Goal: Transaction & Acquisition: Book appointment/travel/reservation

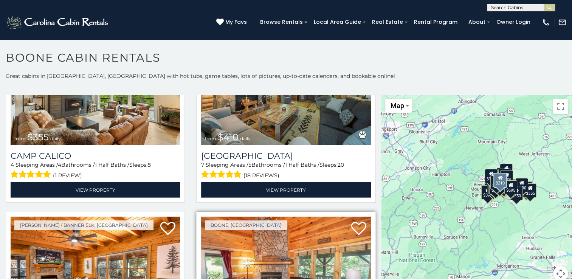
scroll to position [2380, 0]
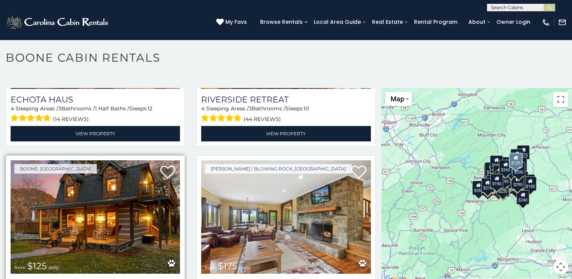
scroll to position [6399, 0]
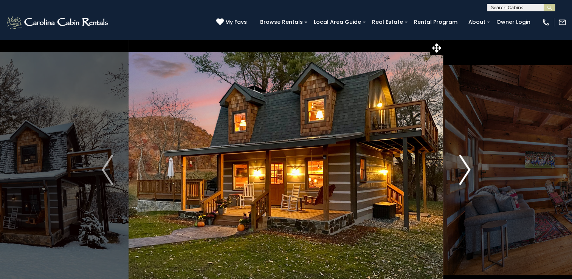
click at [465, 168] on img "Next" at bounding box center [464, 170] width 11 height 30
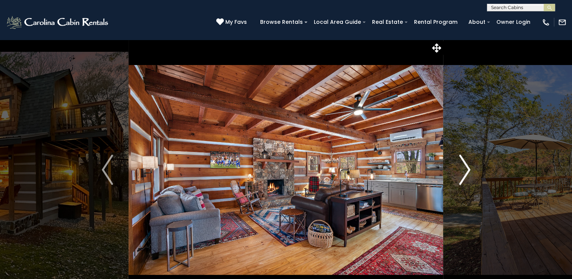
click at [466, 168] on img "Next" at bounding box center [464, 170] width 11 height 30
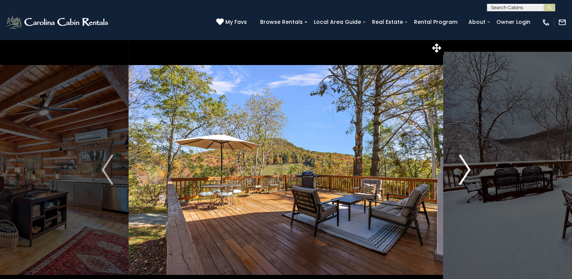
click at [466, 168] on img "Next" at bounding box center [464, 170] width 11 height 30
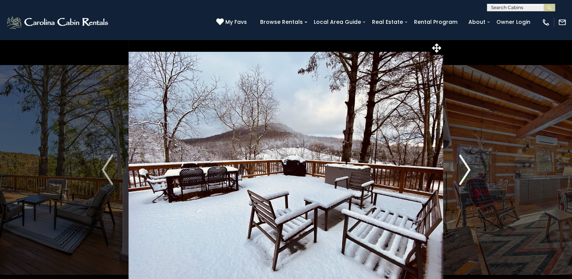
click at [466, 168] on img "Next" at bounding box center [464, 170] width 11 height 30
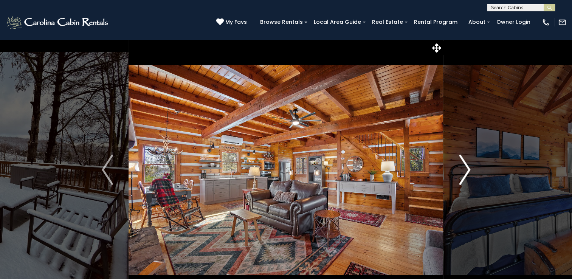
click at [466, 168] on img "Next" at bounding box center [464, 170] width 11 height 30
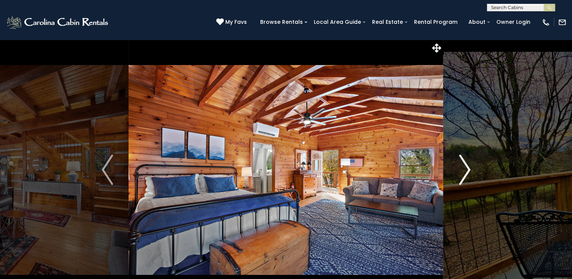
click at [466, 168] on img "Next" at bounding box center [464, 170] width 11 height 30
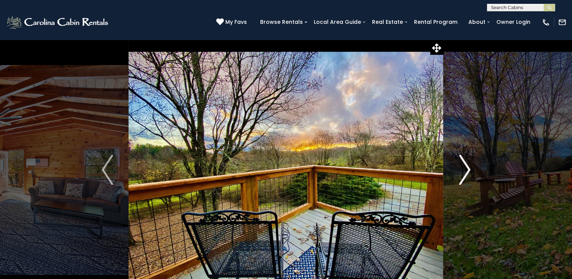
click at [466, 168] on img "Next" at bounding box center [464, 170] width 11 height 30
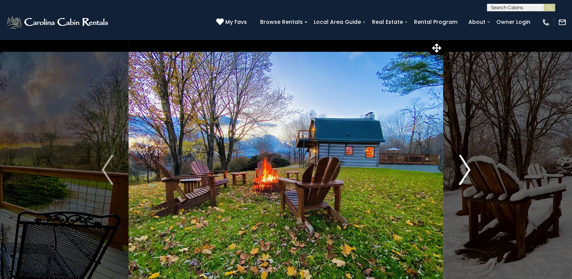
click at [466, 168] on img "Next" at bounding box center [464, 170] width 11 height 30
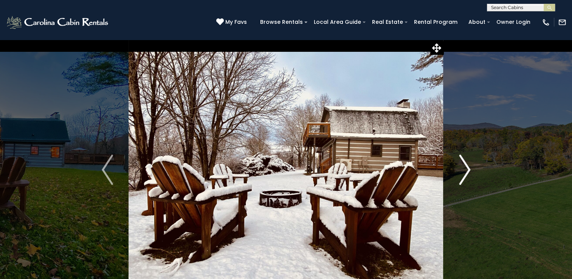
click at [466, 168] on img "Next" at bounding box center [464, 170] width 11 height 30
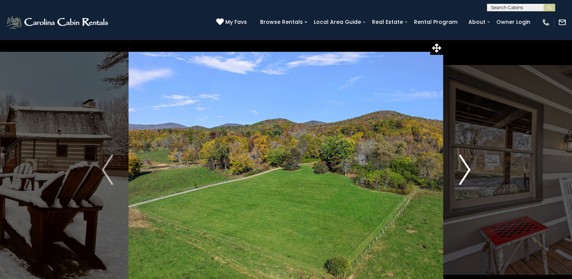
click at [465, 168] on img "Next" at bounding box center [464, 170] width 11 height 30
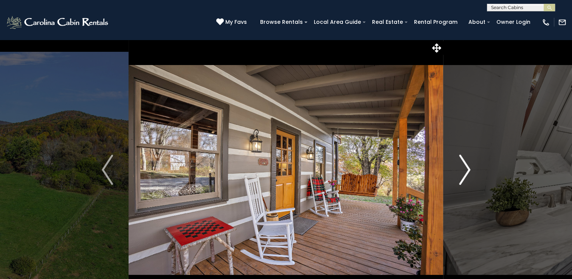
click at [464, 168] on img "Next" at bounding box center [464, 170] width 11 height 30
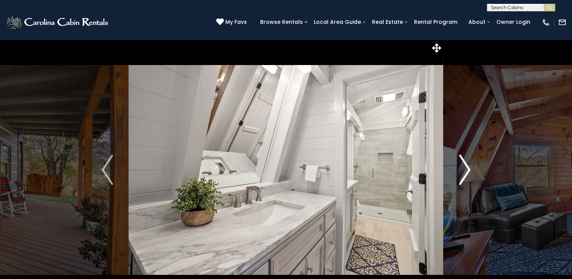
click at [464, 168] on img "Next" at bounding box center [464, 170] width 11 height 30
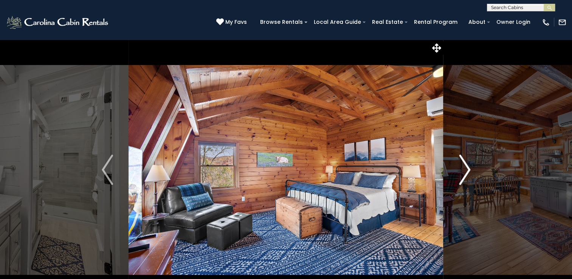
click at [463, 168] on img "Next" at bounding box center [464, 170] width 11 height 30
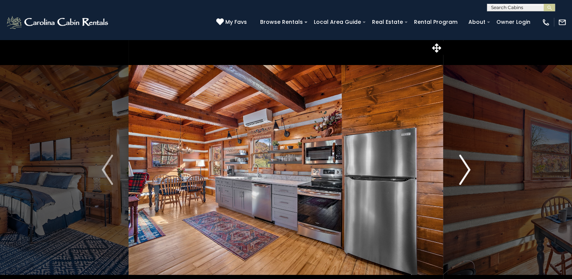
click at [462, 168] on img "Next" at bounding box center [464, 170] width 11 height 30
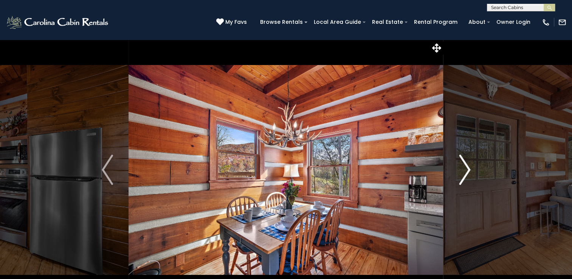
click at [462, 168] on img "Next" at bounding box center [464, 170] width 11 height 30
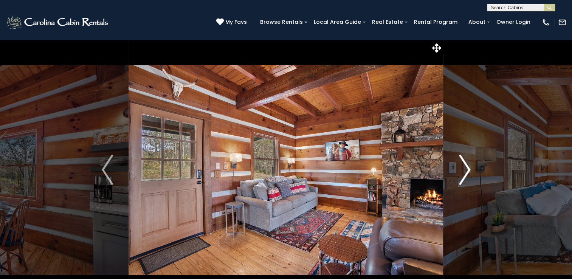
click at [461, 168] on img "Next" at bounding box center [464, 170] width 11 height 30
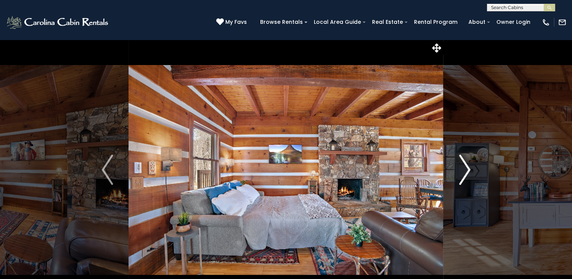
click at [461, 168] on img "Next" at bounding box center [464, 170] width 11 height 30
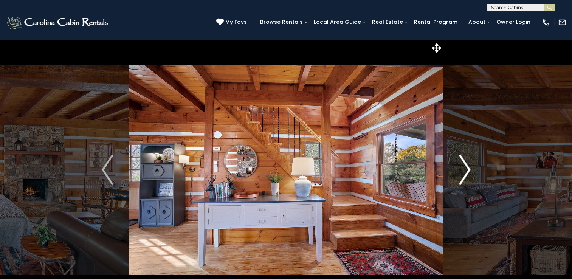
click at [460, 168] on img "Next" at bounding box center [464, 170] width 11 height 30
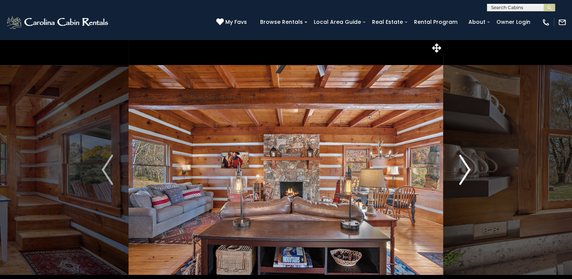
click at [460, 168] on img "Next" at bounding box center [464, 170] width 11 height 30
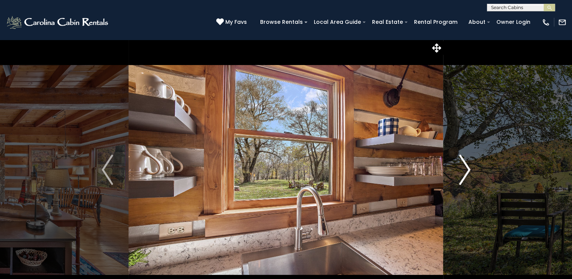
click at [459, 169] on img "Next" at bounding box center [464, 170] width 11 height 30
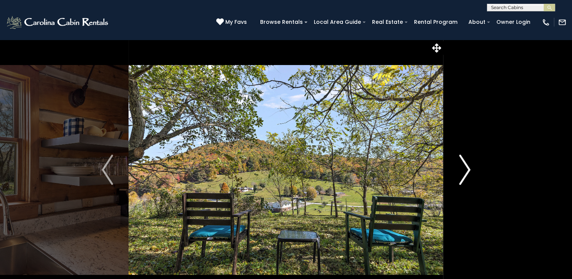
click at [459, 169] on img "Next" at bounding box center [464, 170] width 11 height 30
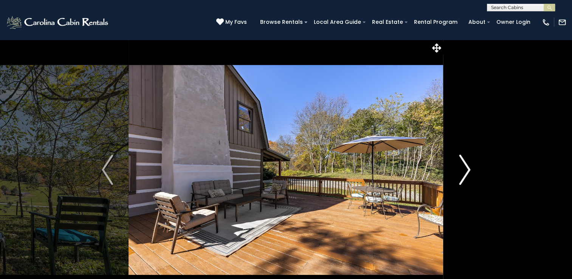
click at [459, 169] on img "Next" at bounding box center [464, 170] width 11 height 30
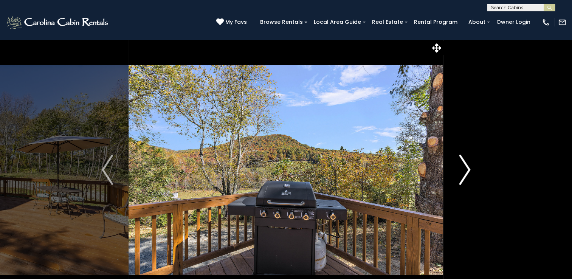
click at [457, 169] on button "Next" at bounding box center [464, 169] width 42 height 261
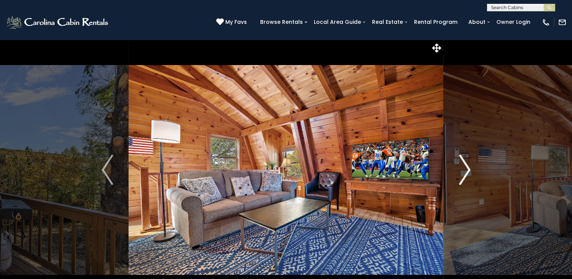
click at [457, 169] on button "Next" at bounding box center [464, 169] width 42 height 261
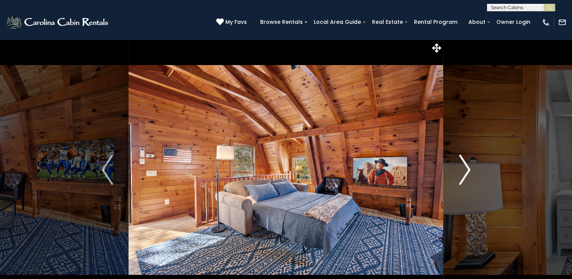
click at [457, 169] on button "Next" at bounding box center [464, 169] width 42 height 261
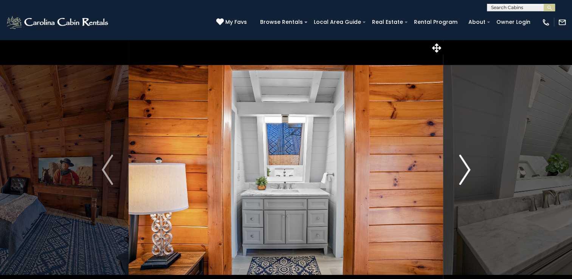
click at [456, 169] on button "Next" at bounding box center [464, 169] width 42 height 261
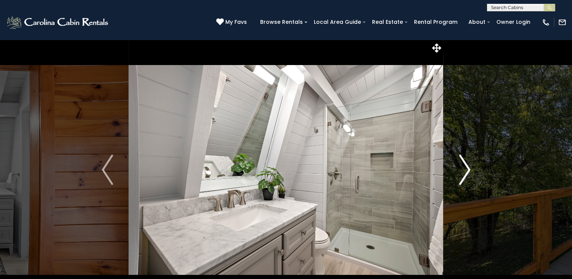
click at [456, 169] on button "Next" at bounding box center [464, 169] width 42 height 261
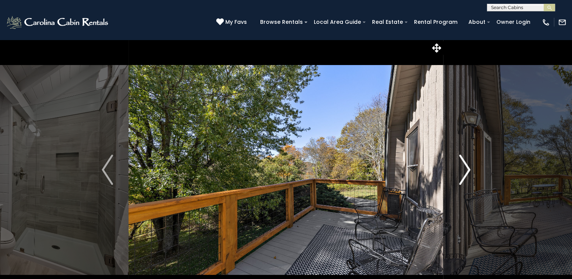
click at [456, 169] on button "Next" at bounding box center [464, 169] width 42 height 261
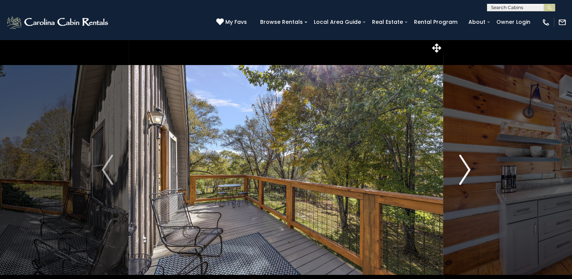
click at [456, 169] on button "Next" at bounding box center [464, 169] width 42 height 261
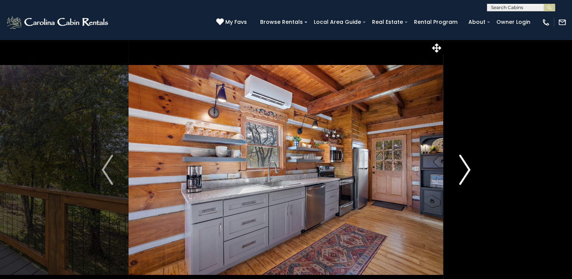
click at [456, 169] on button "Next" at bounding box center [464, 169] width 42 height 261
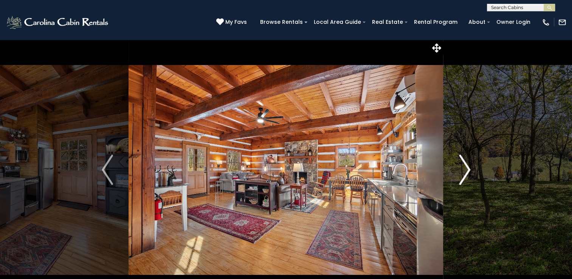
click at [456, 169] on button "Next" at bounding box center [464, 169] width 42 height 261
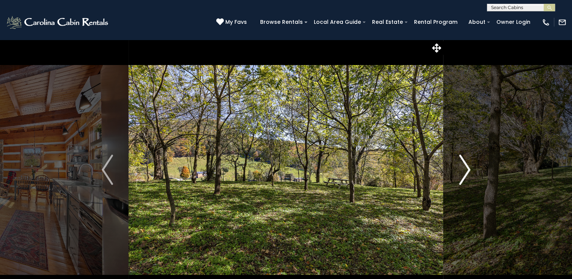
click at [456, 169] on button "Next" at bounding box center [464, 169] width 42 height 261
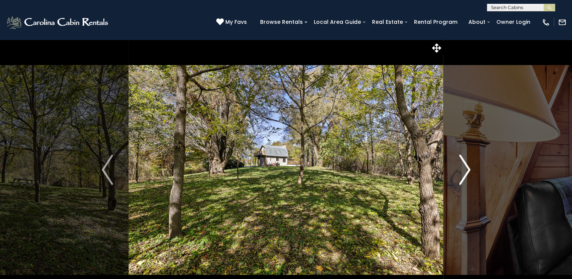
click at [456, 169] on button "Next" at bounding box center [464, 169] width 42 height 261
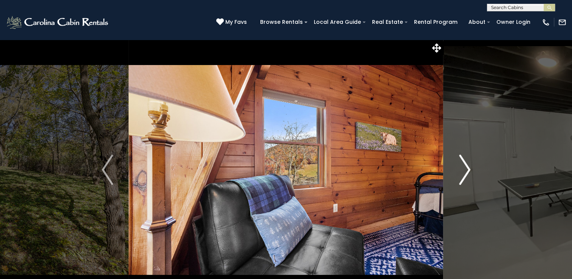
click at [456, 169] on button "Next" at bounding box center [464, 169] width 42 height 261
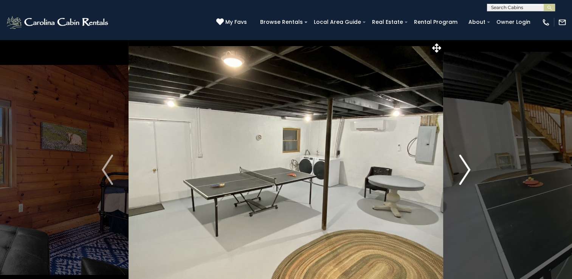
click at [456, 169] on button "Next" at bounding box center [464, 169] width 42 height 261
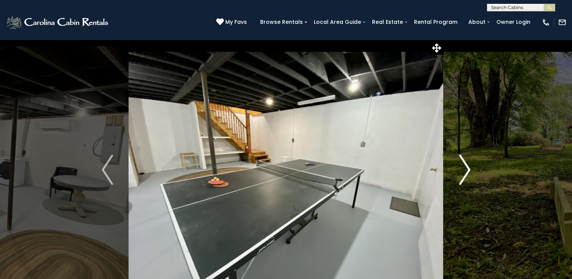
click at [456, 169] on button "Next" at bounding box center [464, 169] width 42 height 261
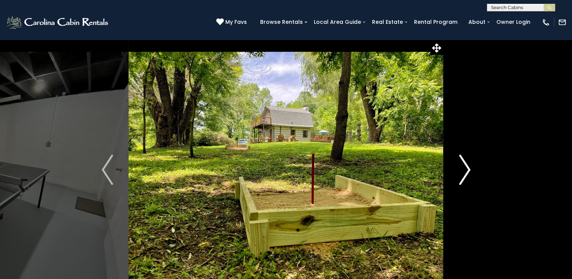
click at [456, 169] on button "Next" at bounding box center [464, 169] width 42 height 261
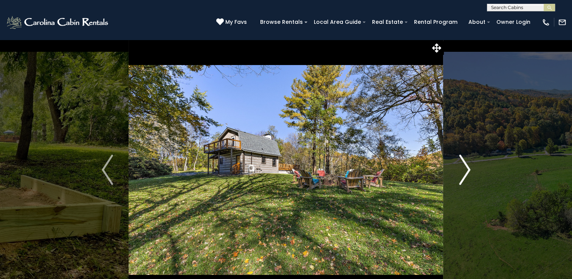
click at [464, 165] on img "Next" at bounding box center [464, 170] width 11 height 30
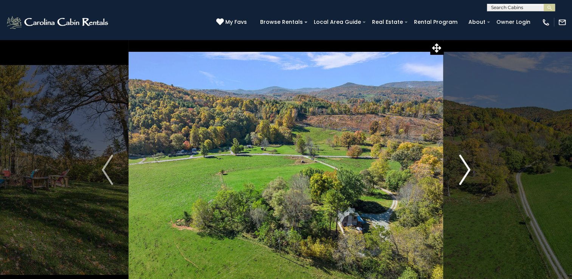
click at [464, 165] on img "Next" at bounding box center [464, 170] width 11 height 30
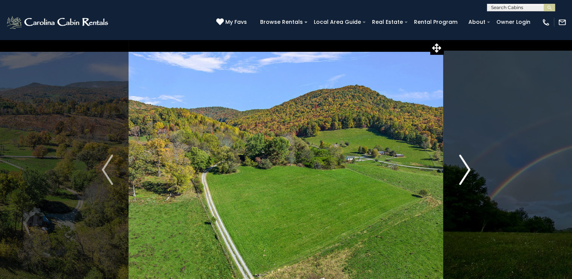
click at [464, 165] on img "Next" at bounding box center [464, 170] width 11 height 30
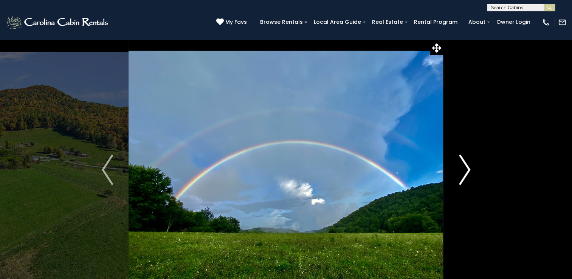
click at [464, 165] on img "Next" at bounding box center [464, 170] width 11 height 30
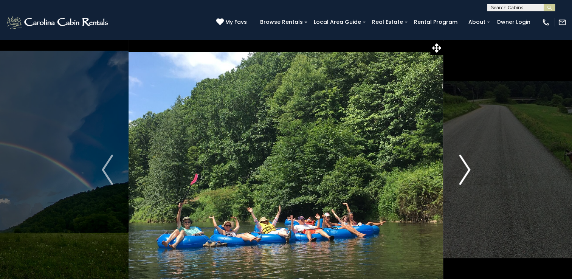
click at [464, 165] on img "Next" at bounding box center [464, 170] width 11 height 30
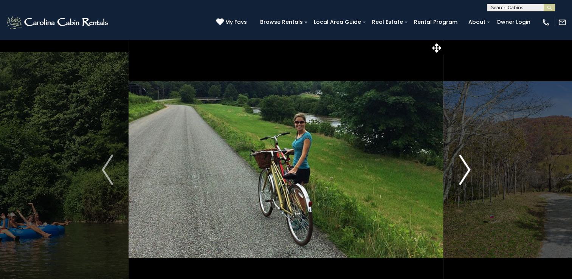
click at [464, 165] on img "Next" at bounding box center [464, 170] width 11 height 30
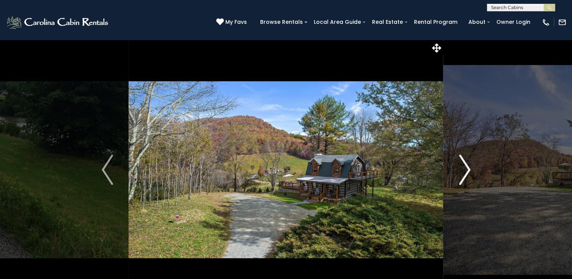
click at [461, 162] on img "Next" at bounding box center [464, 170] width 11 height 30
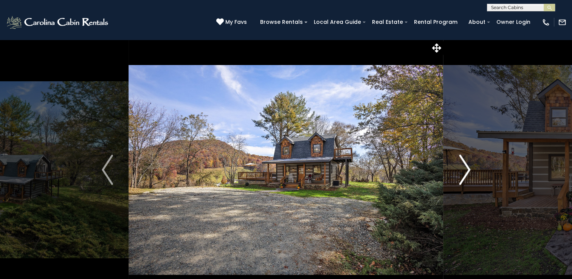
click at [465, 165] on img "Next" at bounding box center [464, 170] width 11 height 30
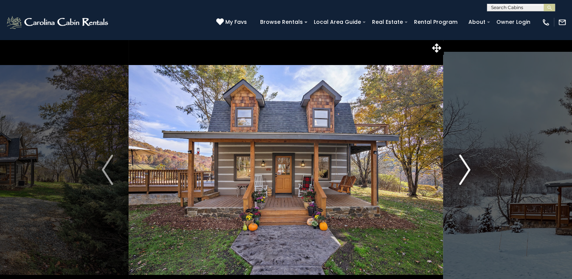
click at [465, 165] on img "Next" at bounding box center [464, 170] width 11 height 30
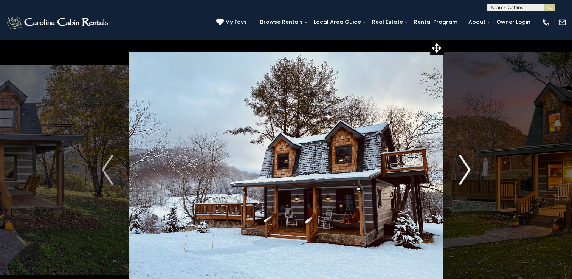
click at [465, 165] on img "Next" at bounding box center [464, 170] width 11 height 30
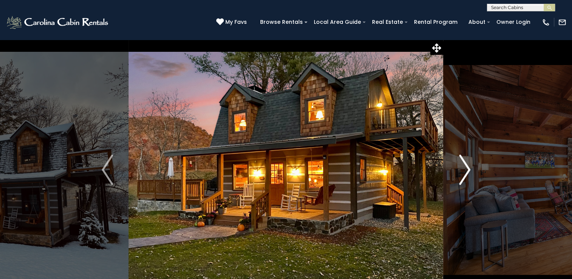
click at [465, 165] on img "Next" at bounding box center [464, 170] width 11 height 30
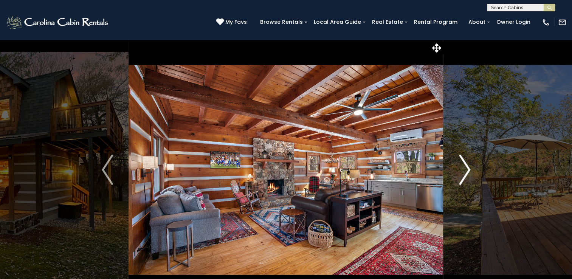
click at [465, 165] on img "Next" at bounding box center [464, 170] width 11 height 30
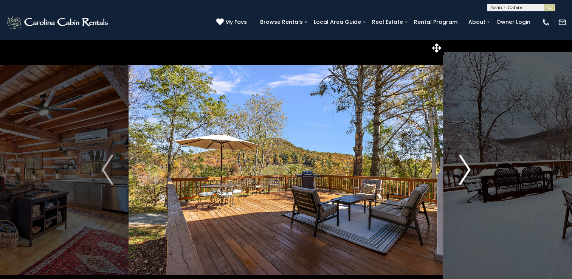
click at [465, 165] on img "Next" at bounding box center [464, 170] width 11 height 30
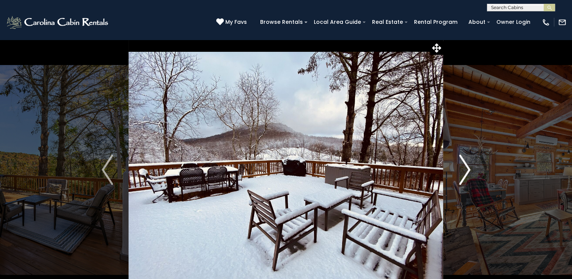
click at [465, 165] on img "Next" at bounding box center [464, 170] width 11 height 30
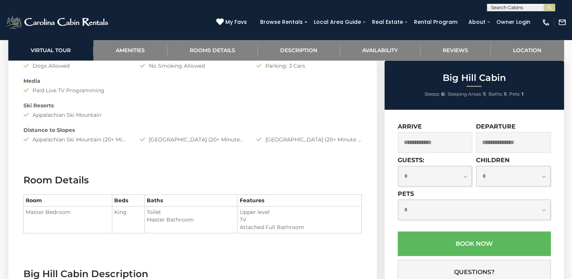
scroll to position [761, 0]
